Goal: Navigation & Orientation: Find specific page/section

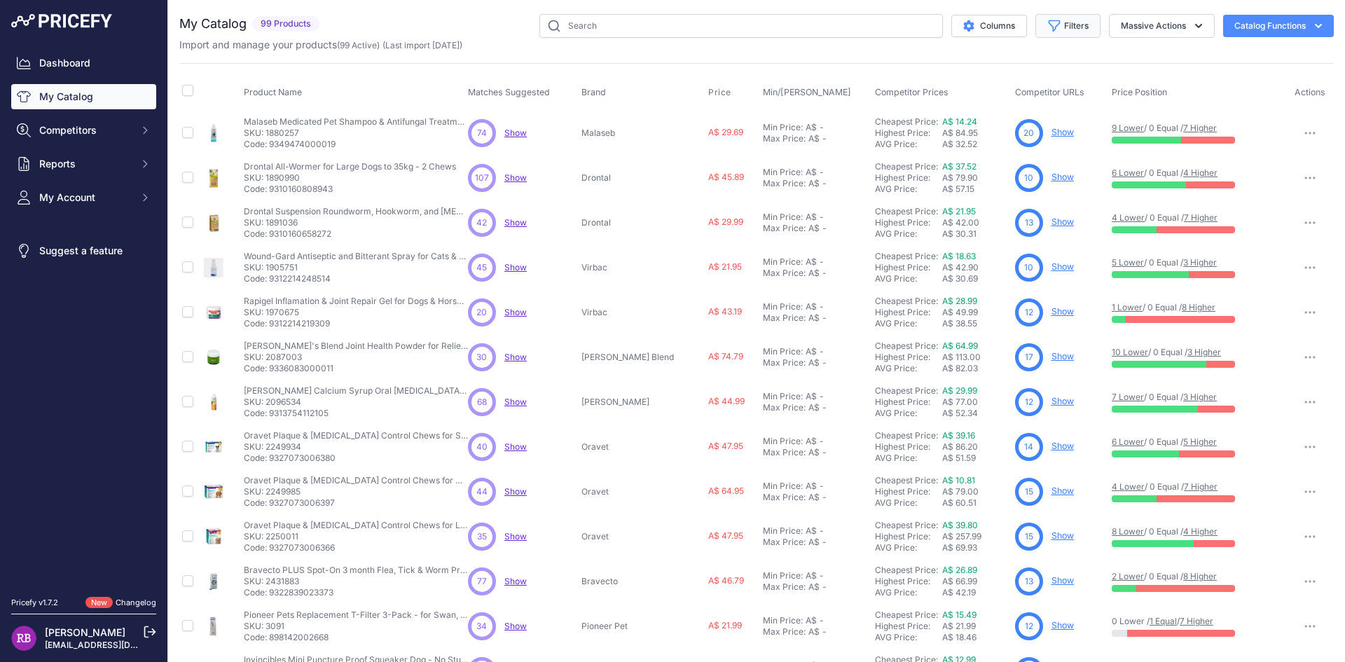
click at [1065, 22] on button "Filters" at bounding box center [1067, 26] width 65 height 24
click at [567, 53] on div "My Catalog 99 Products" at bounding box center [756, 420] width 1154 height 813
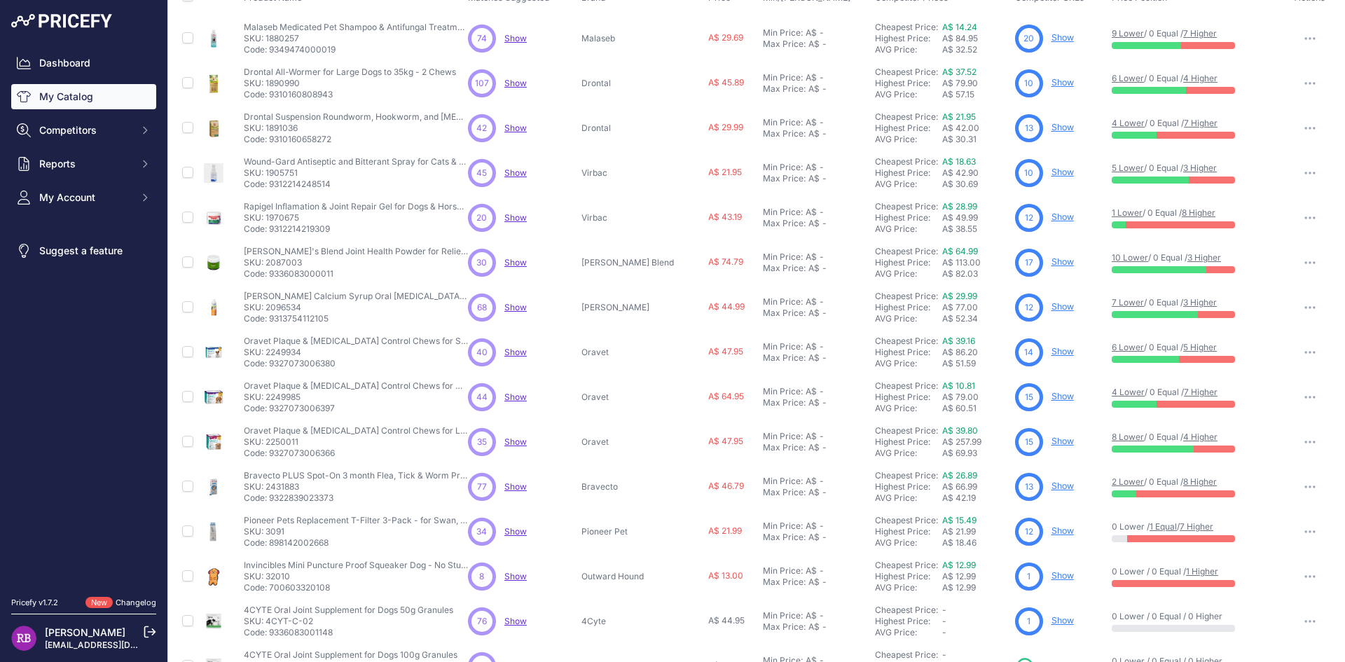
scroll to position [179, 0]
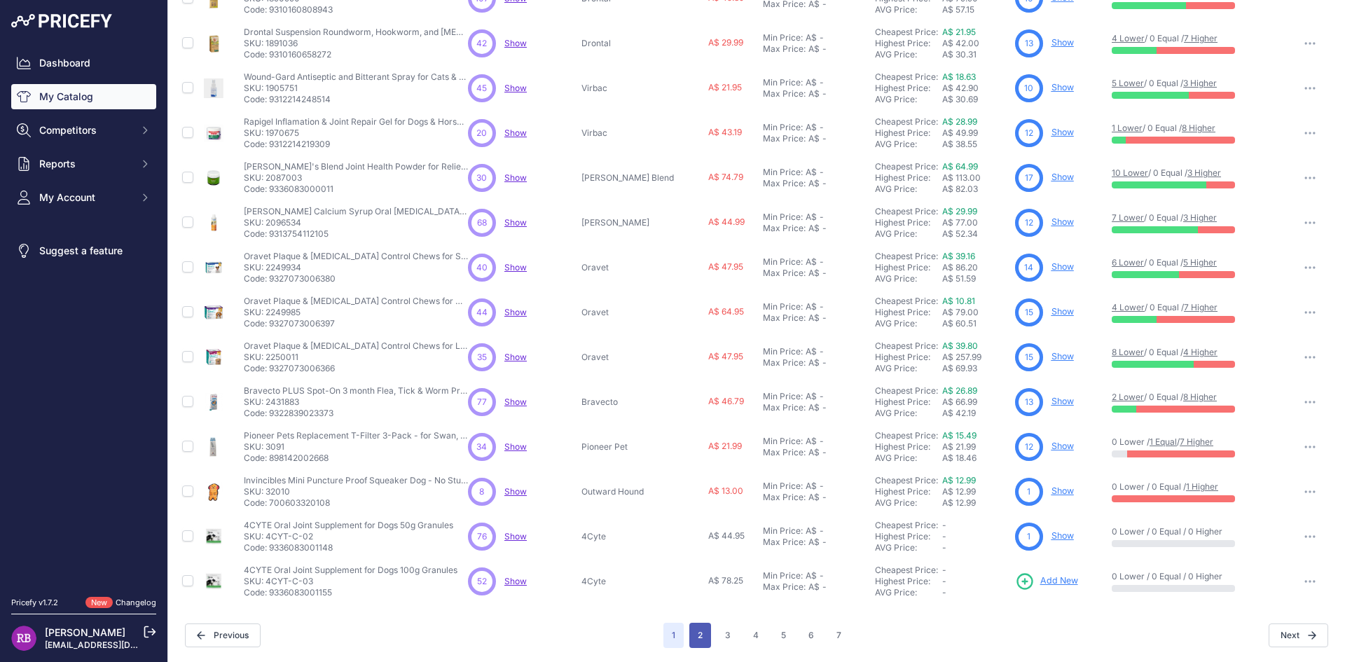
click at [693, 639] on button "2" at bounding box center [700, 635] width 22 height 25
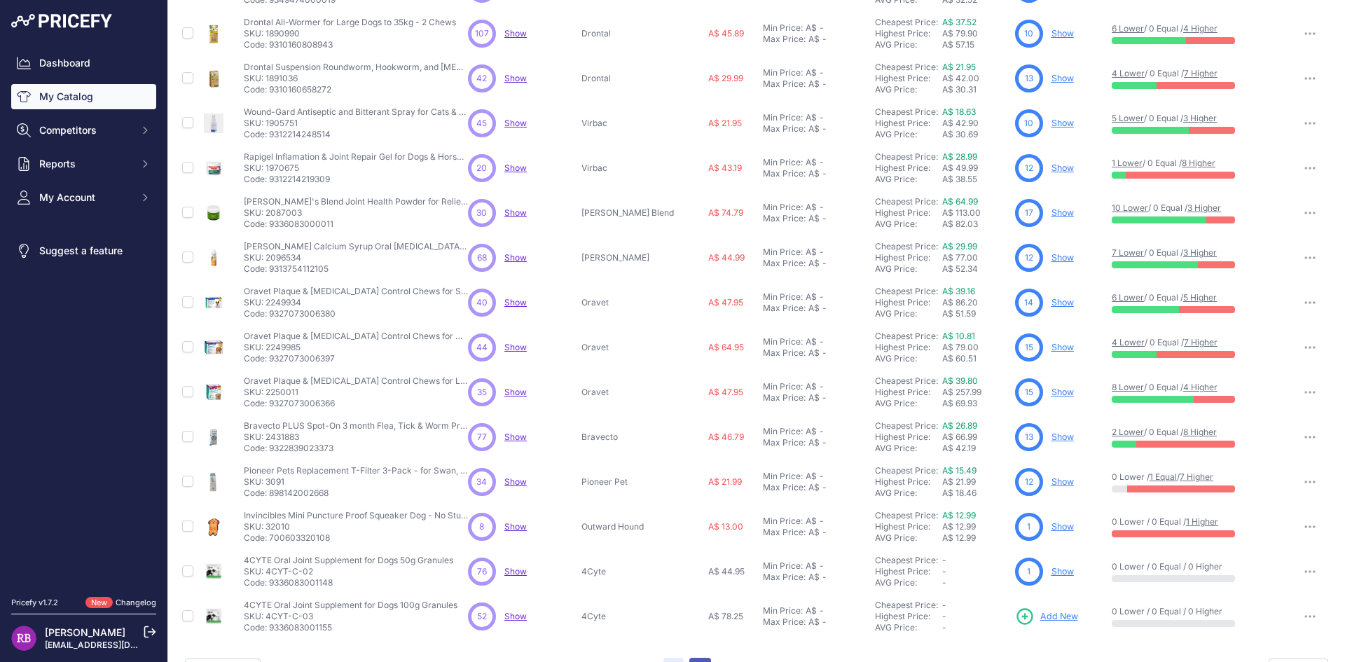
scroll to position [214, 0]
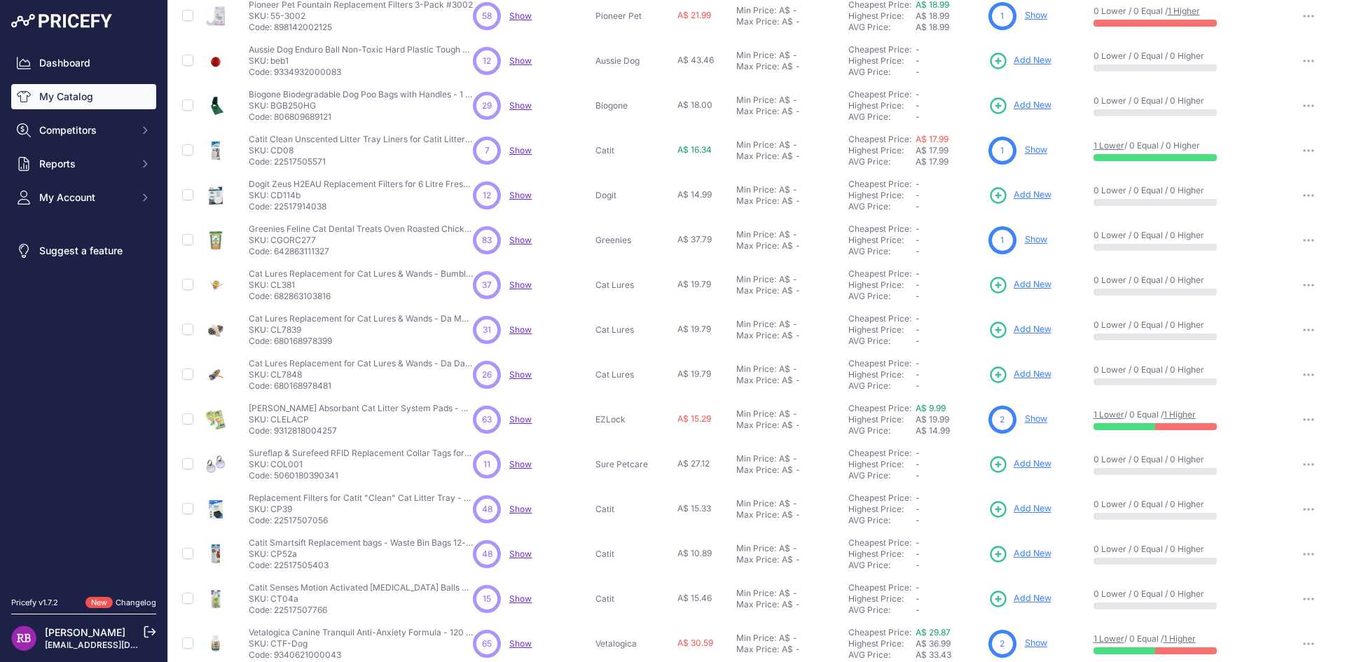
scroll to position [179, 0]
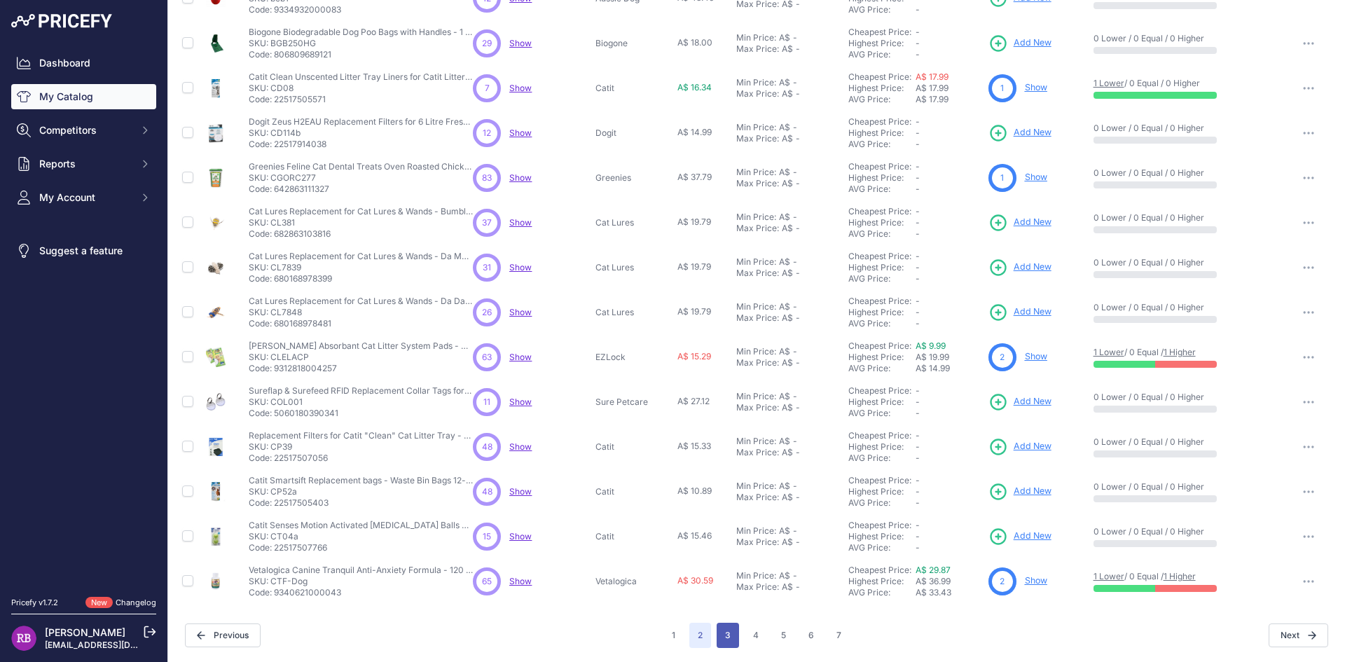
click at [723, 637] on button "3" at bounding box center [727, 635] width 22 height 25
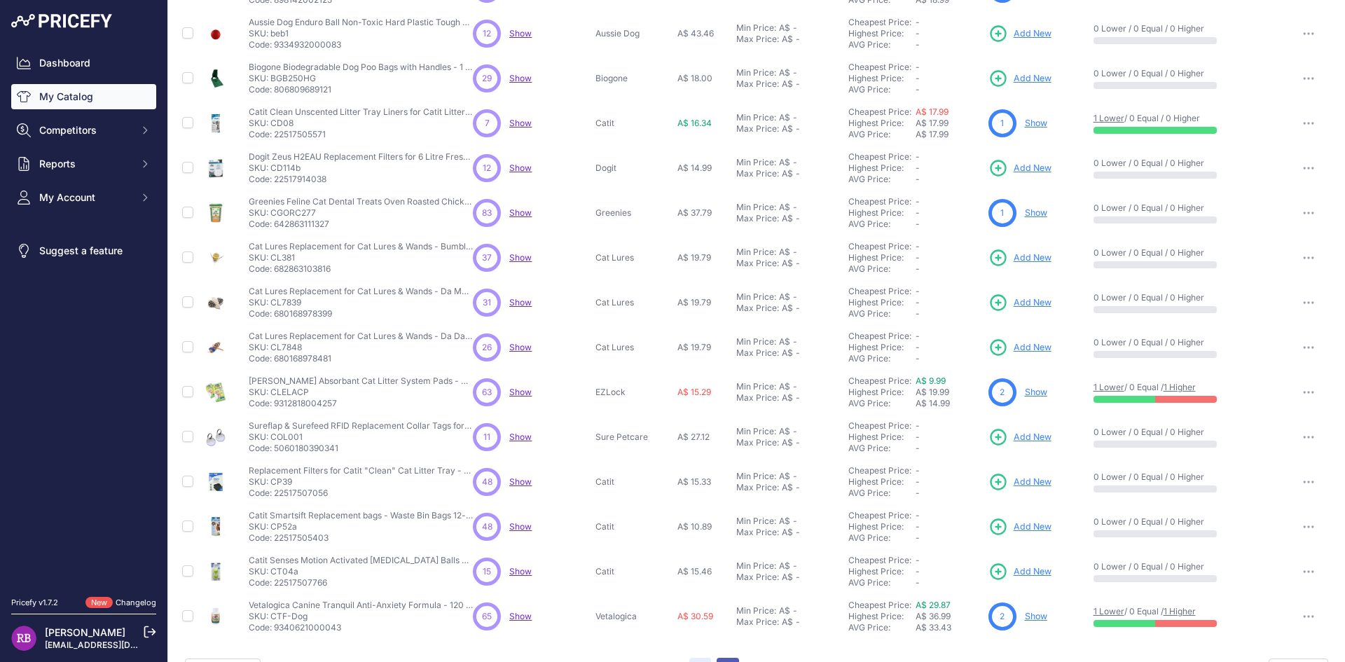
scroll to position [214, 0]
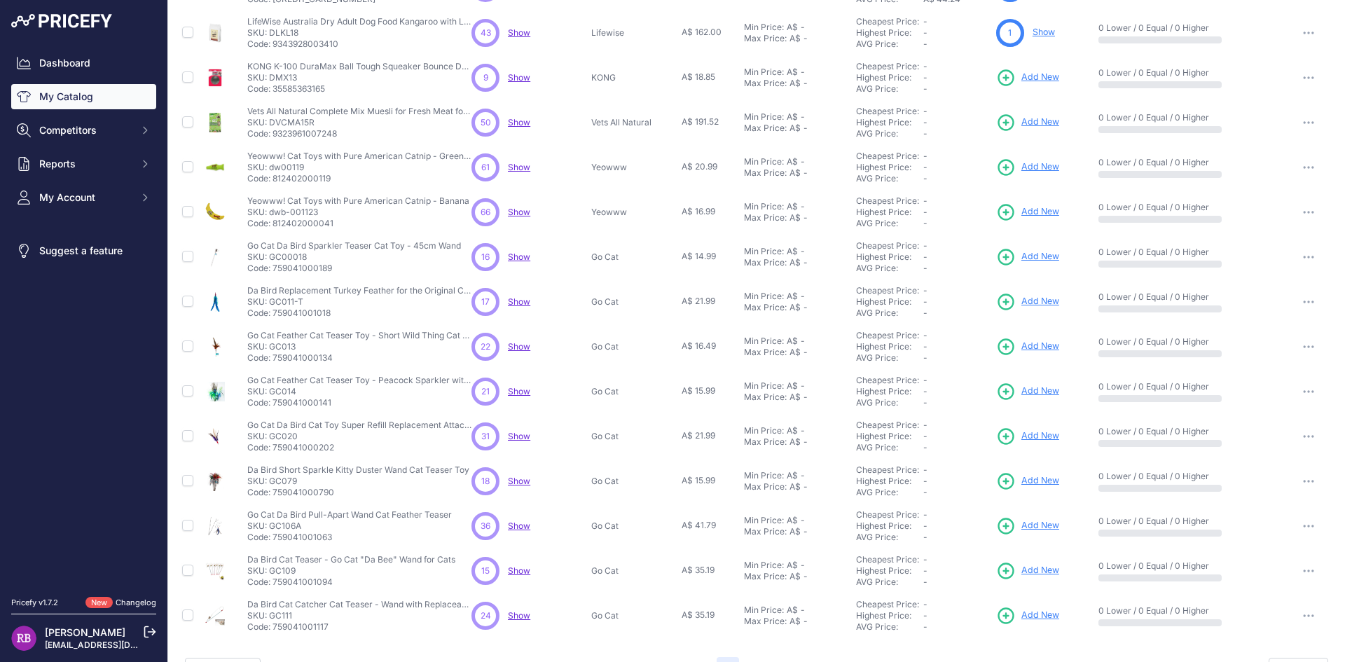
scroll to position [179, 0]
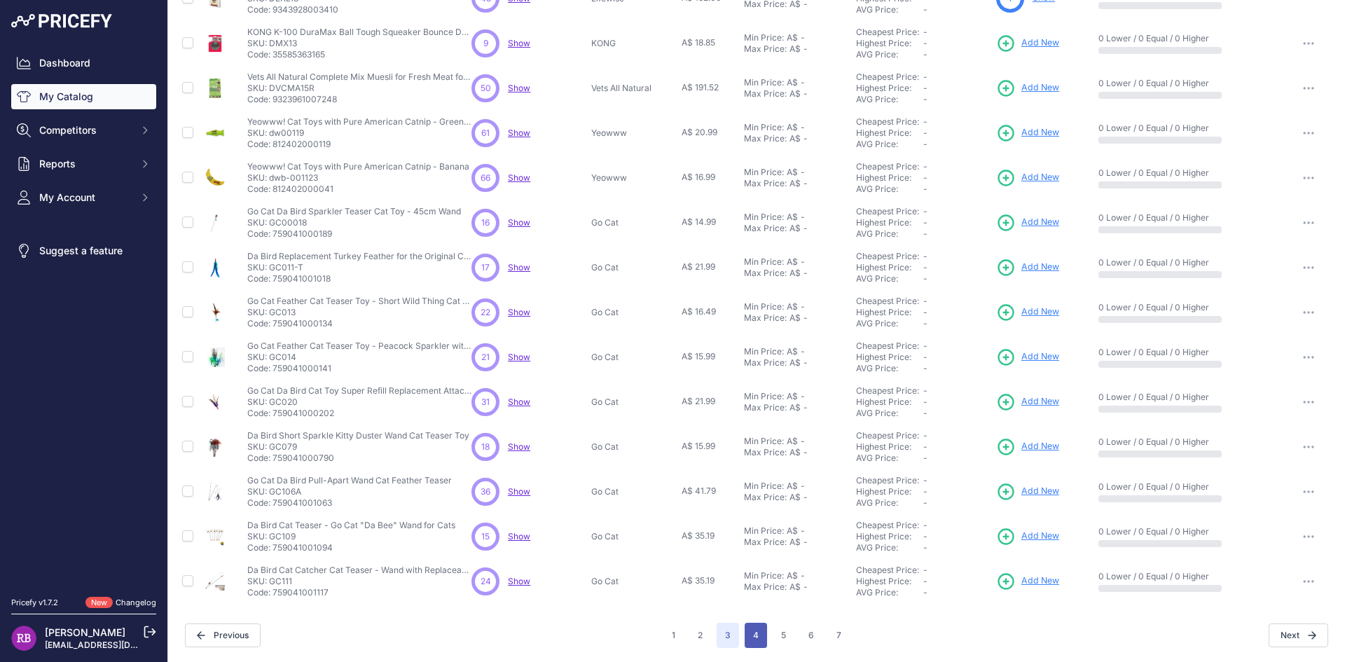
click at [753, 636] on button "4" at bounding box center [755, 635] width 22 height 25
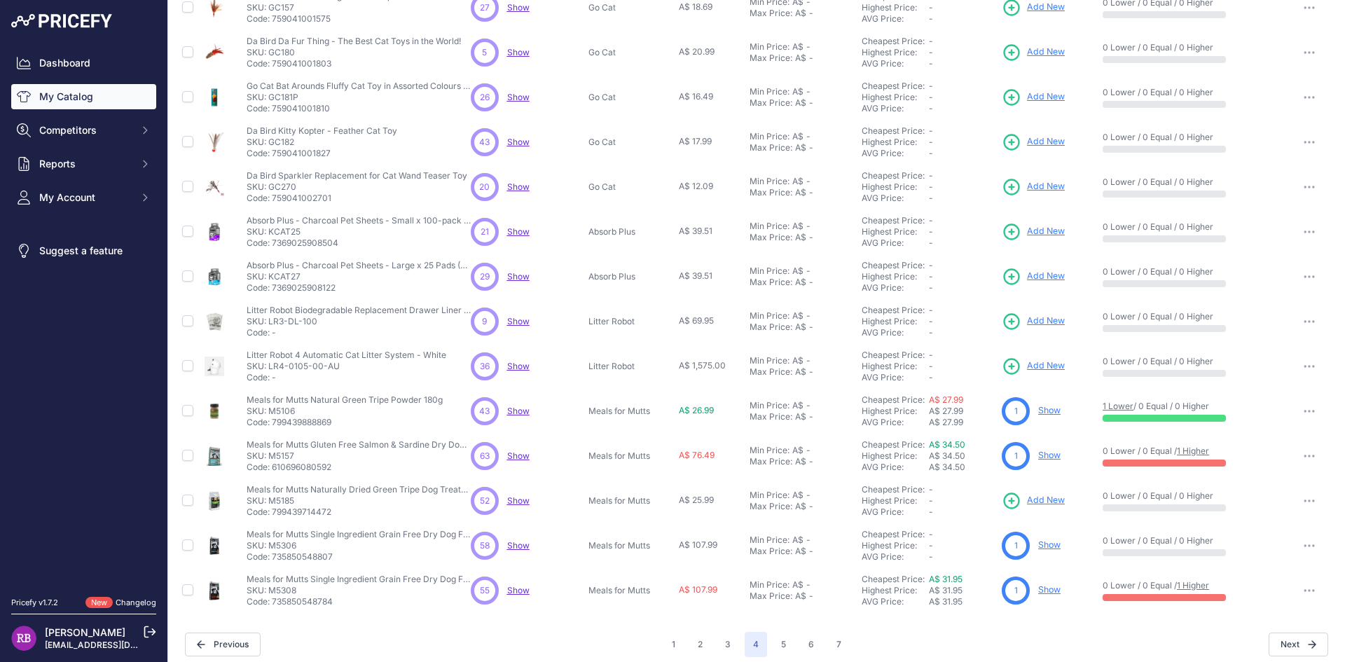
scroll to position [179, 0]
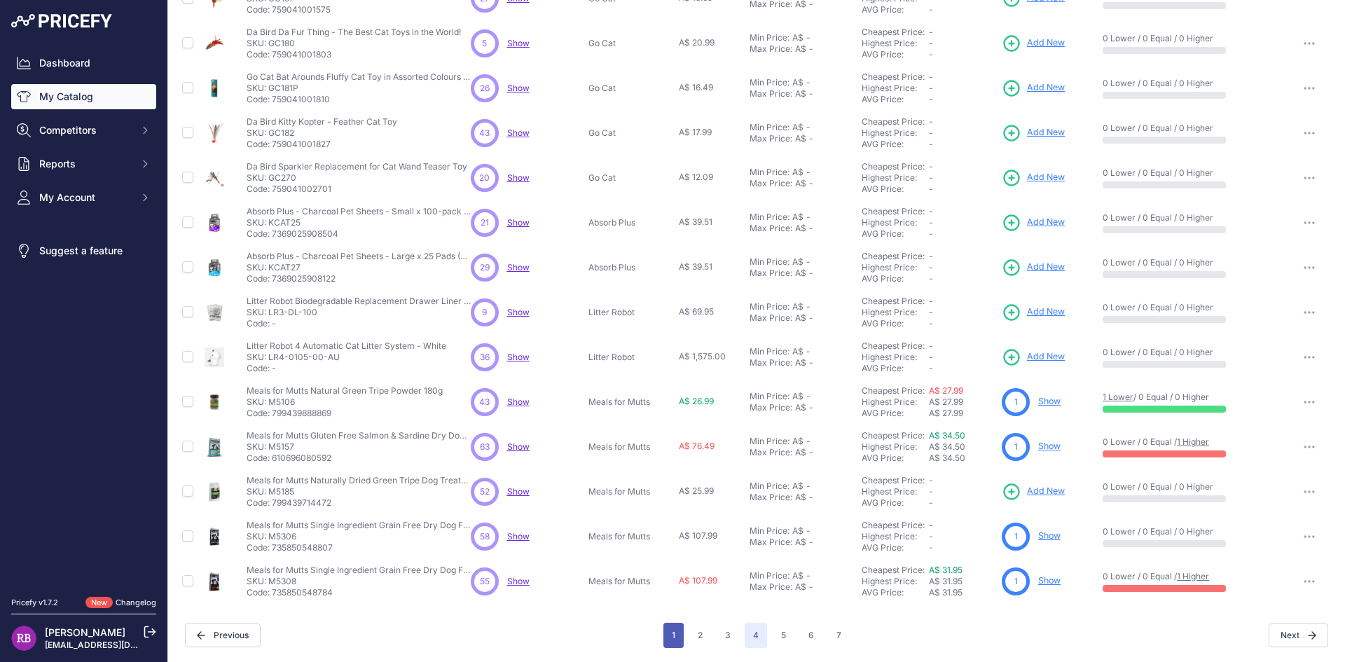
click at [667, 636] on button "1" at bounding box center [673, 635] width 20 height 25
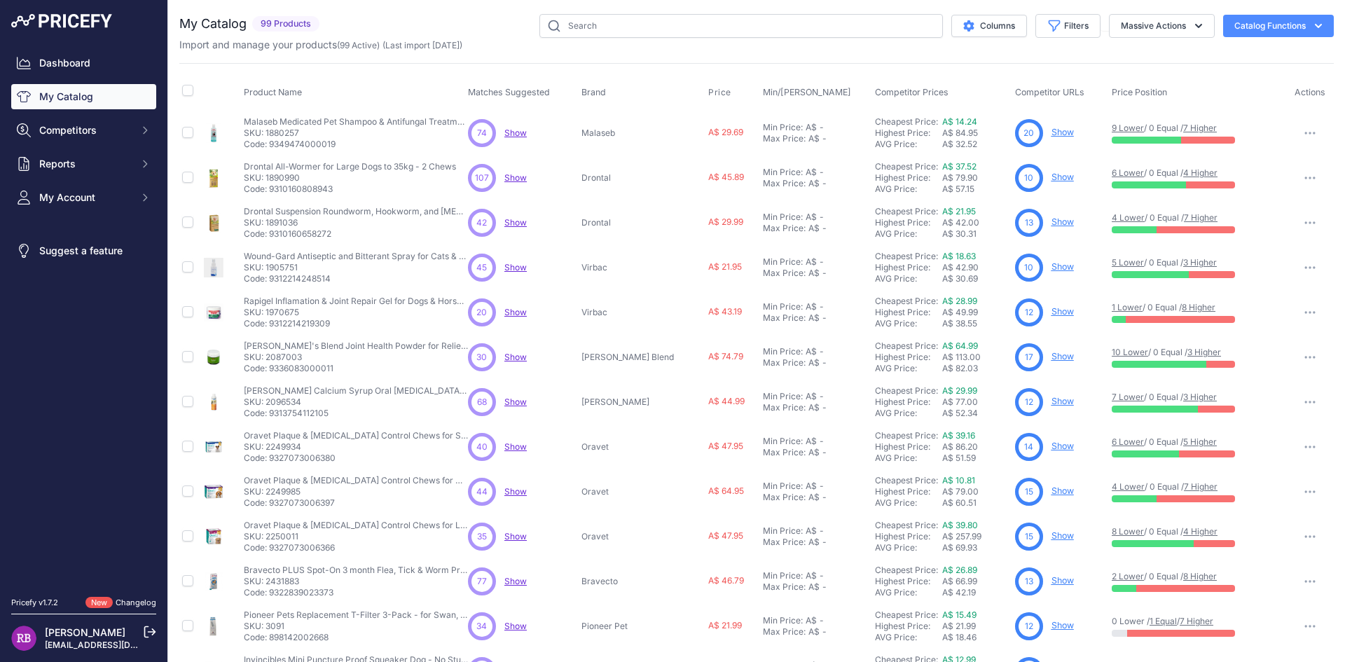
scroll to position [179, 0]
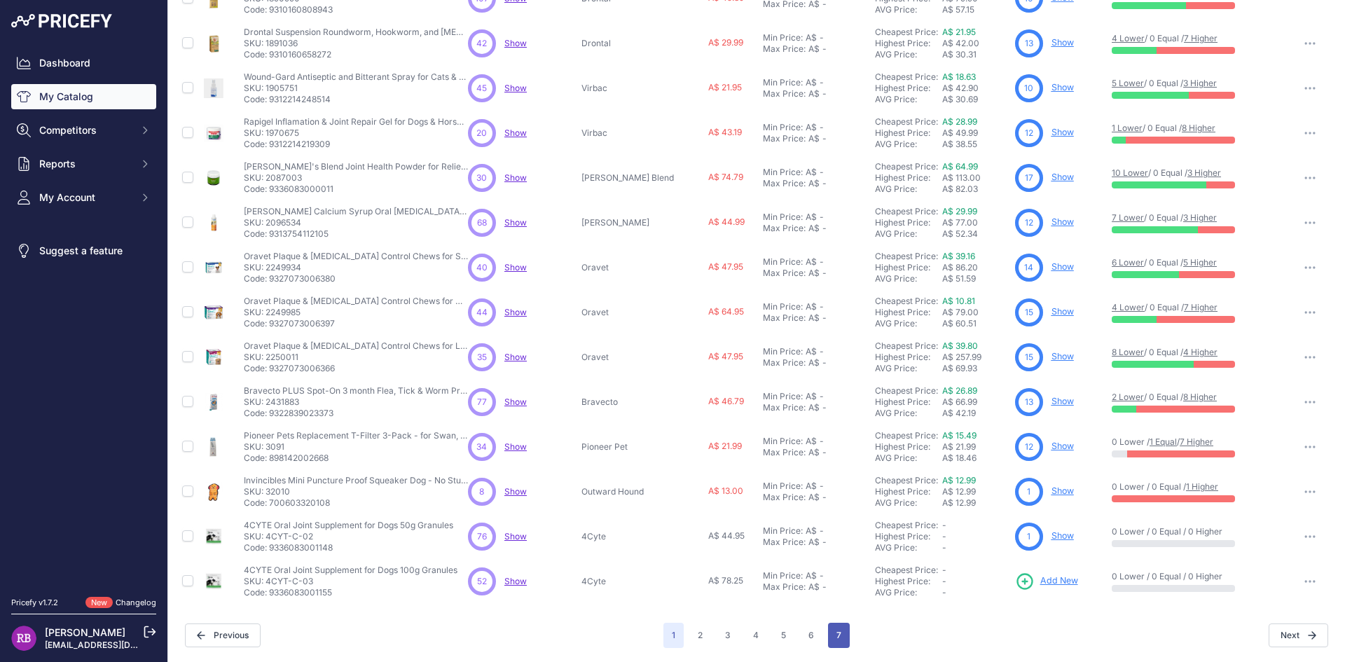
click at [836, 642] on button "7" at bounding box center [839, 635] width 22 height 25
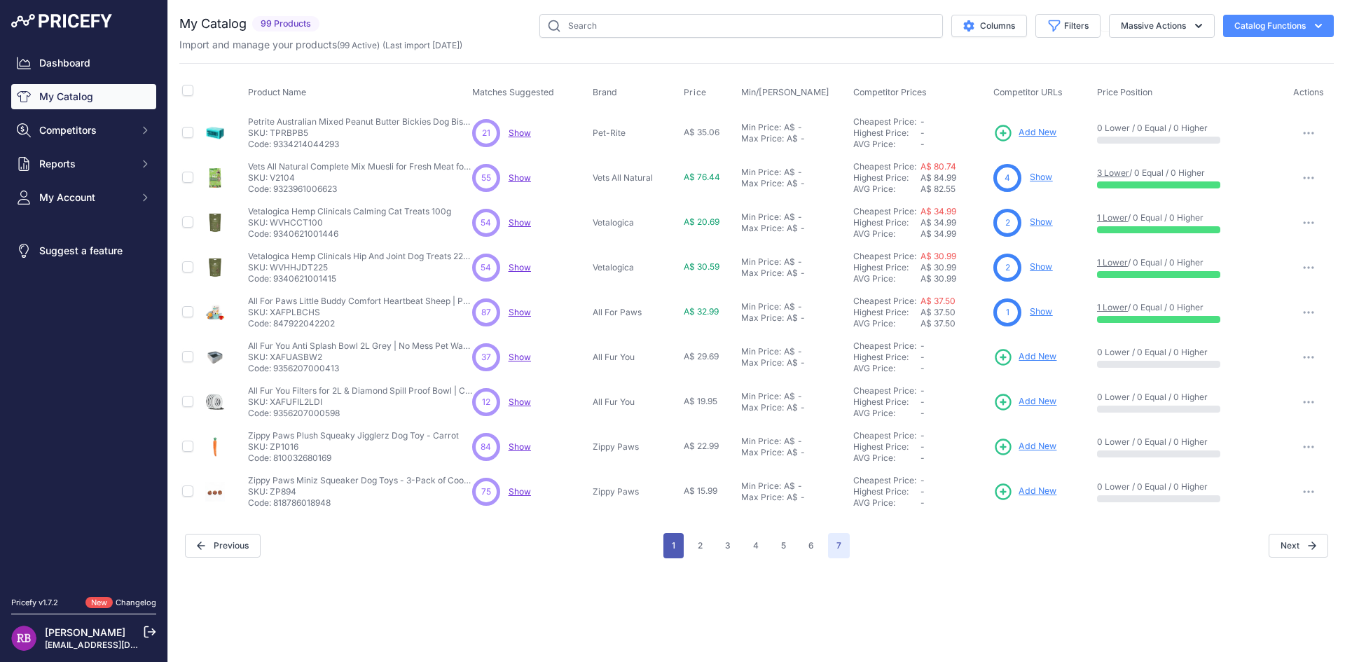
click at [671, 544] on button "1" at bounding box center [673, 545] width 20 height 25
